Goal: Check status: Check status

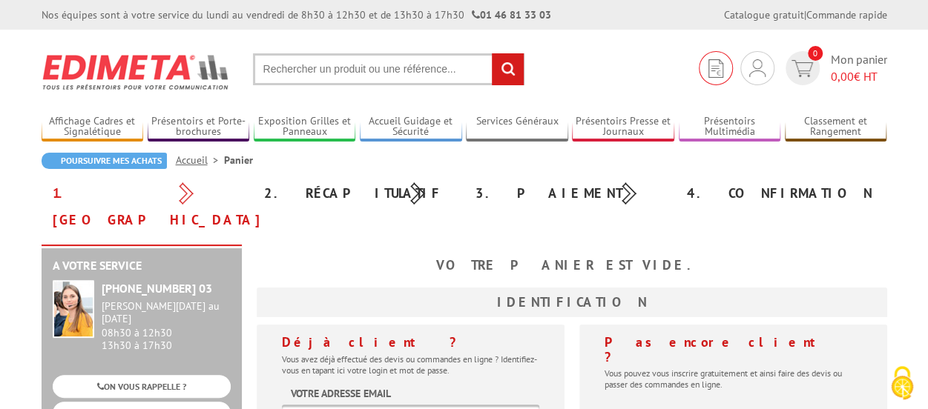
click at [720, 73] on img at bounding box center [715, 68] width 15 height 19
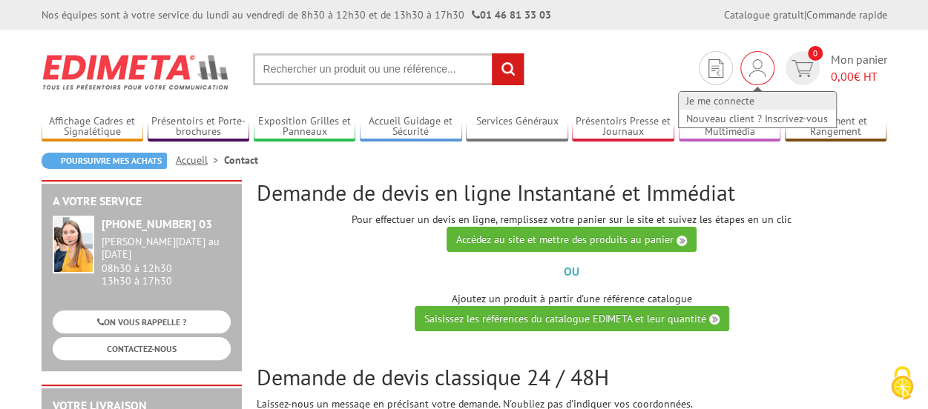
click at [729, 100] on link "Je me connecte" at bounding box center [757, 101] width 157 height 18
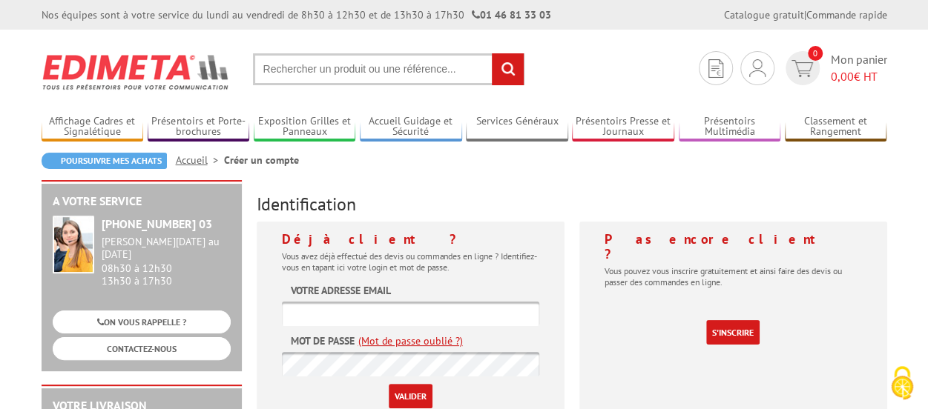
click at [474, 315] on input "text" at bounding box center [410, 314] width 257 height 24
type input "[PERSON_NAME][EMAIL_ADDRESS][DOMAIN_NAME]"
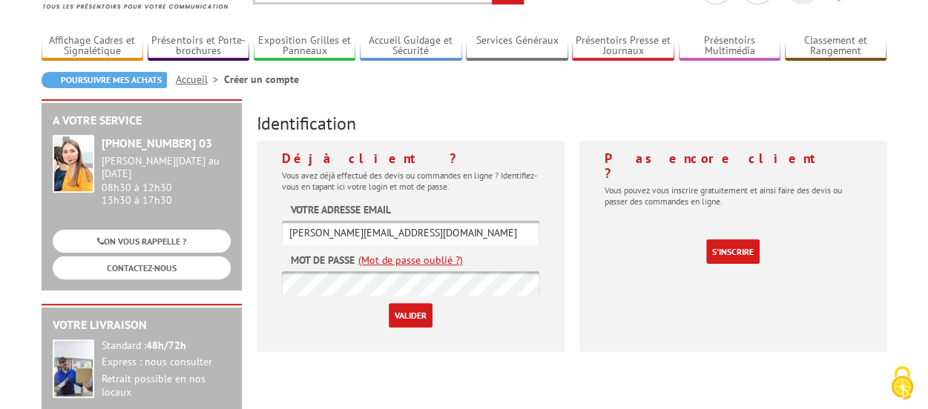
click at [418, 320] on input "Valider" at bounding box center [411, 315] width 44 height 24
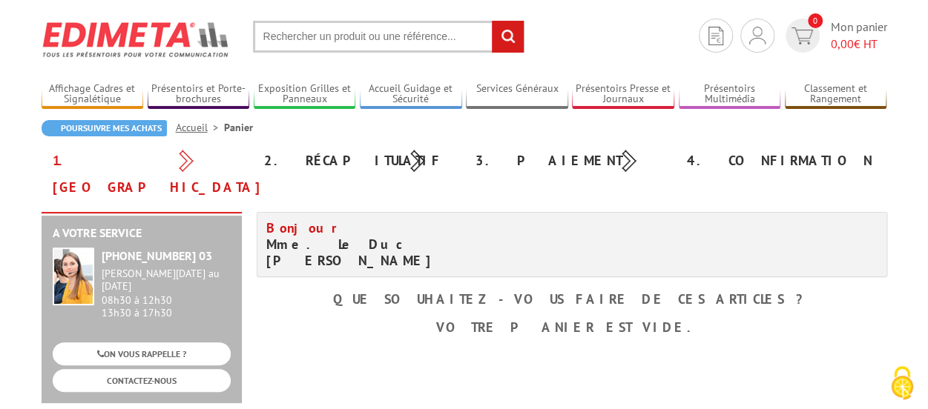
scroll to position [36, 0]
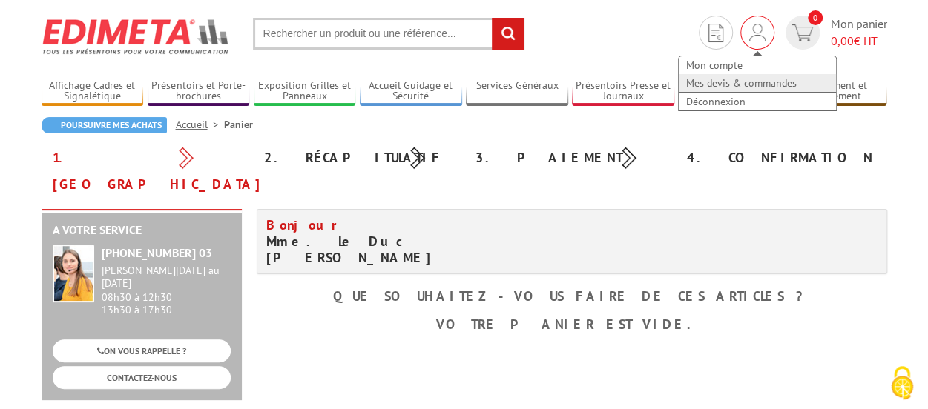
click at [733, 80] on link "Mes devis & commandes" at bounding box center [757, 83] width 157 height 18
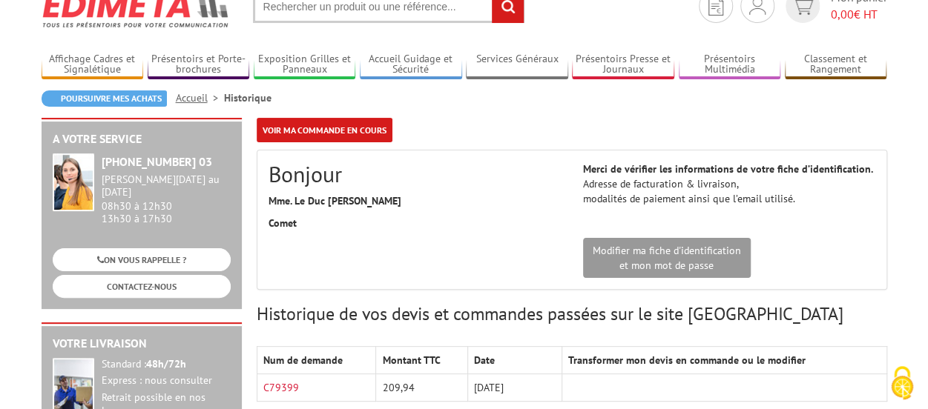
scroll to position [62, 0]
click at [310, 130] on link "Voir ma commande en cours" at bounding box center [325, 131] width 136 height 24
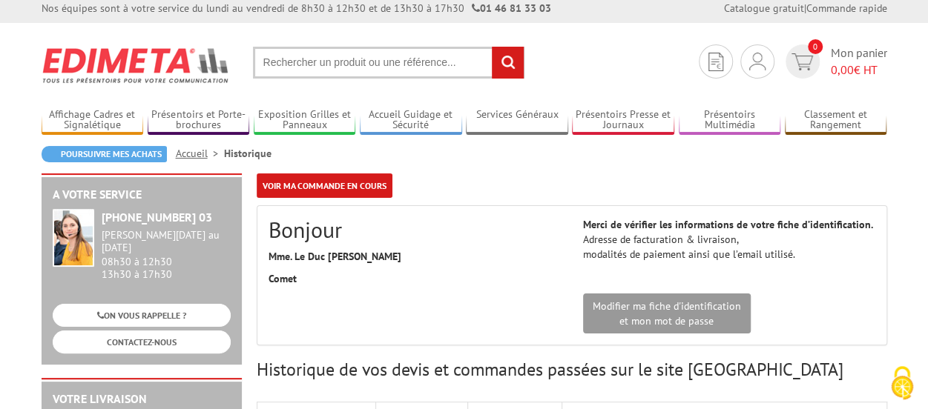
scroll to position [4, 0]
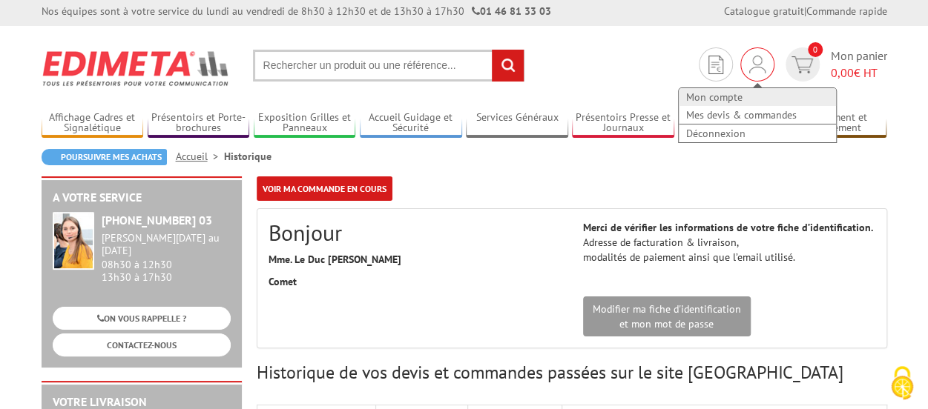
click at [752, 94] on link "Mon compte" at bounding box center [757, 97] width 157 height 18
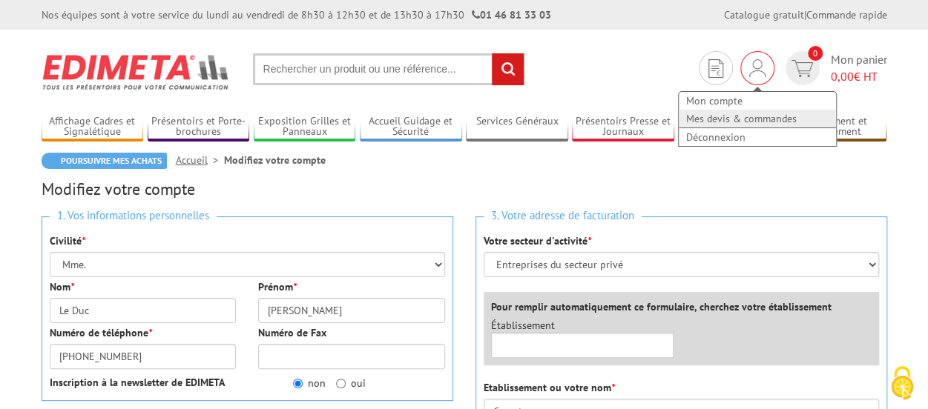
click at [727, 119] on link "Mes devis & commandes" at bounding box center [757, 119] width 157 height 18
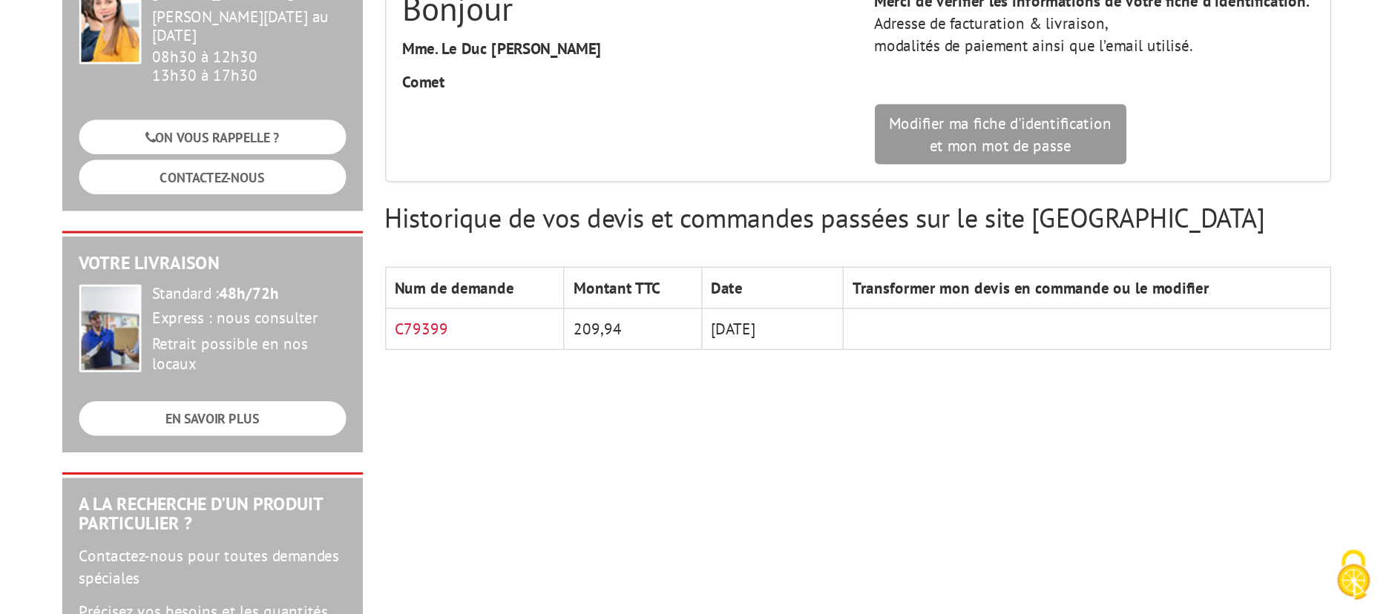
scroll to position [231, 0]
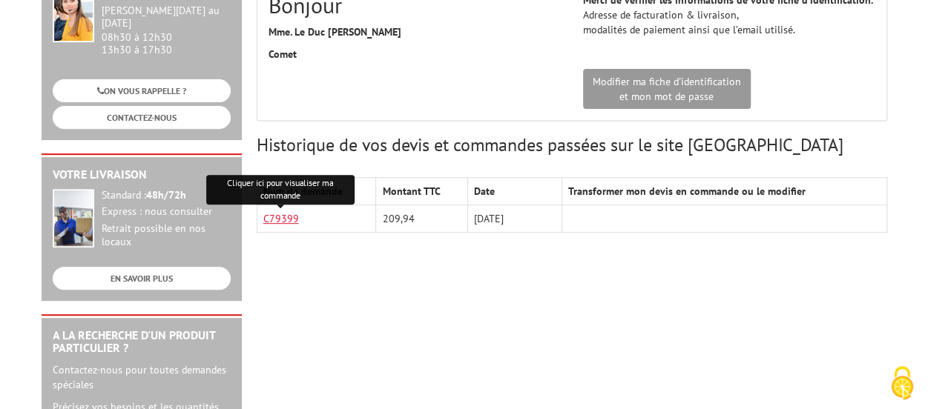
click at [279, 214] on link "C79399" at bounding box center [281, 218] width 36 height 13
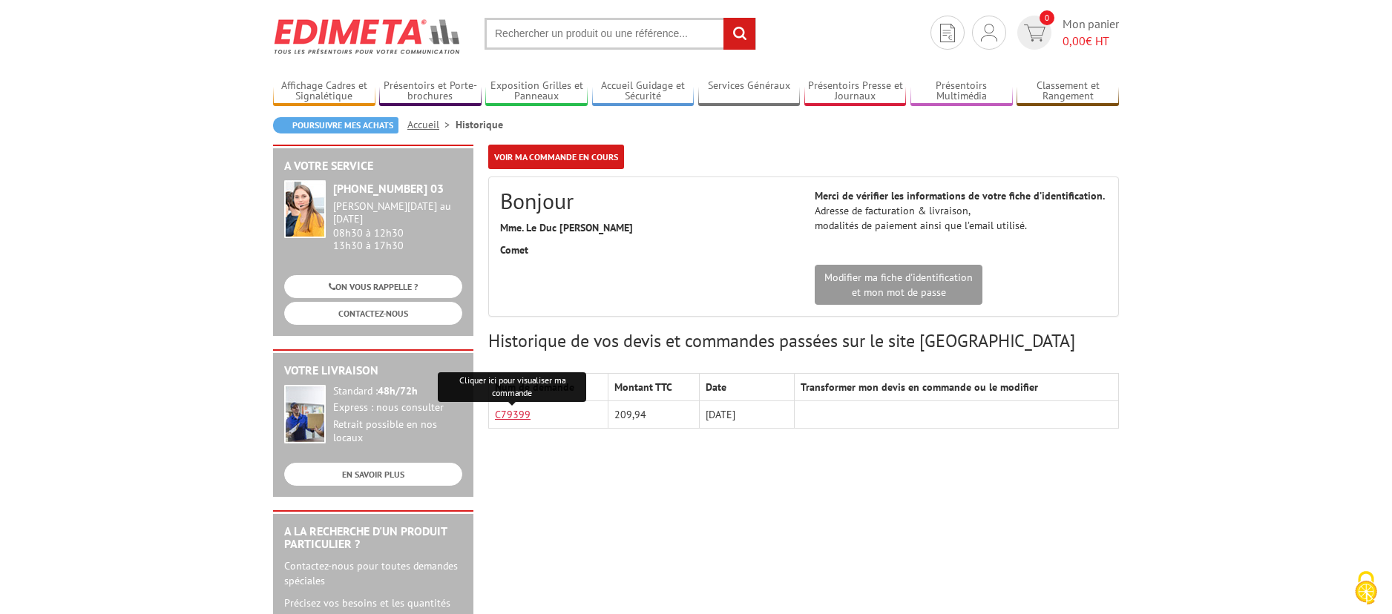
scroll to position [35, 0]
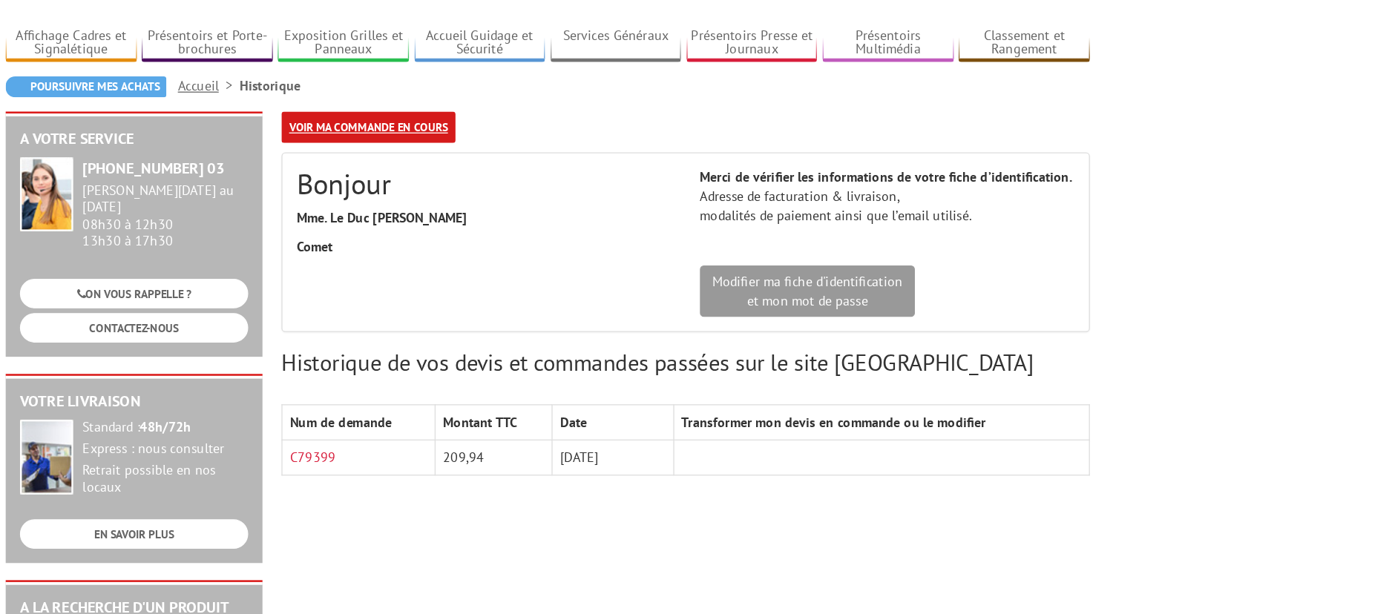
click at [430, 139] on div "Poursuivre mes achats Accueil Historique" at bounding box center [696, 131] width 846 height 27
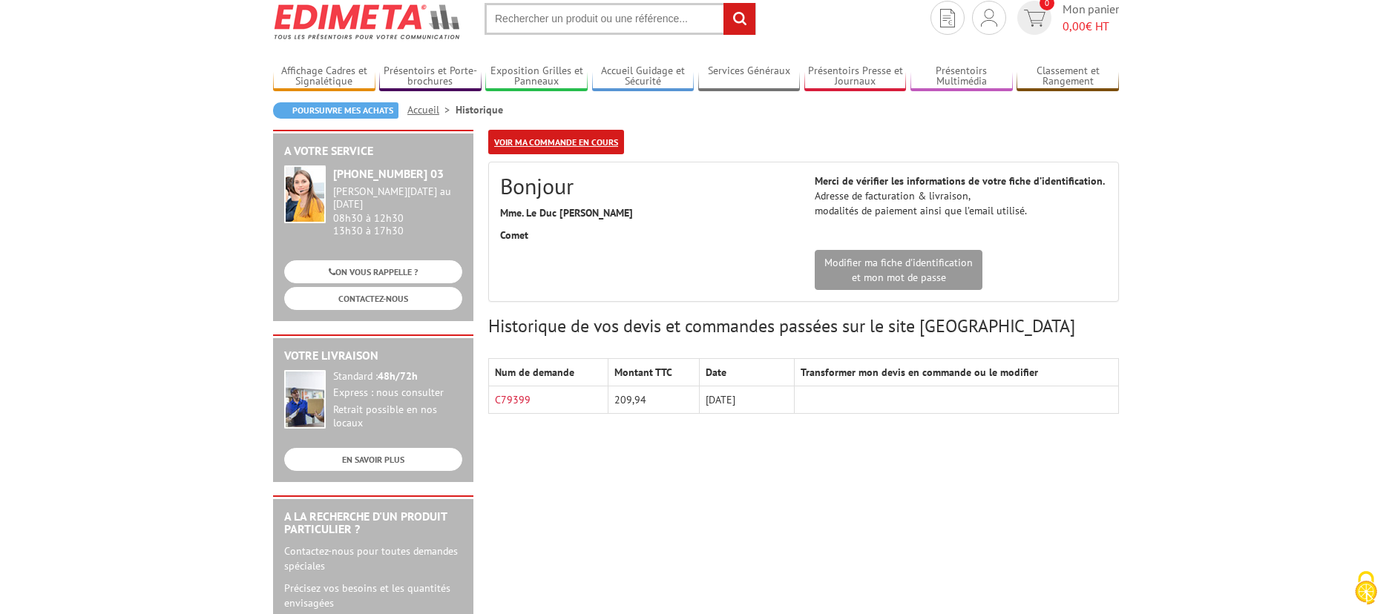
click at [585, 137] on link "Voir ma commande en cours" at bounding box center [556, 142] width 136 height 24
